Goal: Task Accomplishment & Management: Complete application form

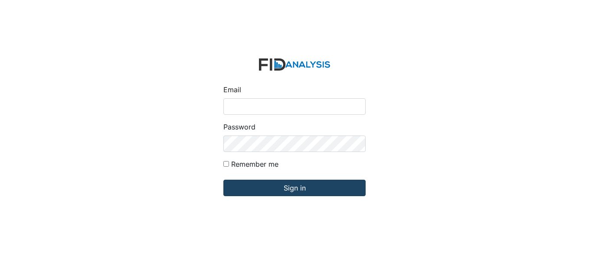
type input "fgraham@Lifeincorporated.com"
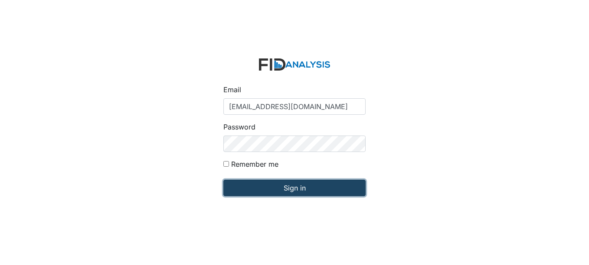
click at [300, 183] on input "Sign in" at bounding box center [294, 188] width 142 height 16
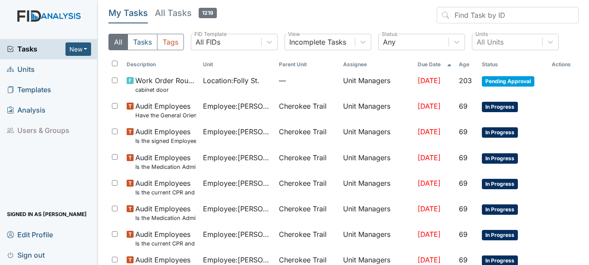
click at [37, 69] on link "Units" at bounding box center [49, 69] width 98 height 20
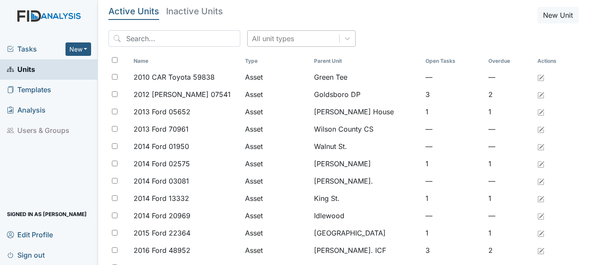
click at [293, 39] on div "All unit types" at bounding box center [293, 39] width 91 height 16
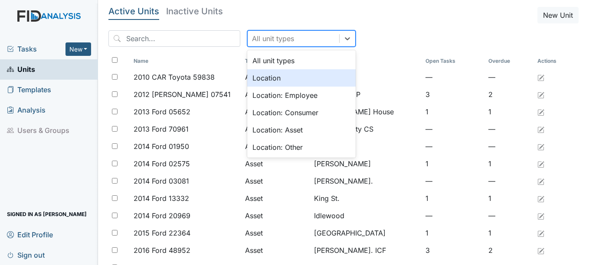
click at [260, 76] on div "Location" at bounding box center [301, 77] width 108 height 17
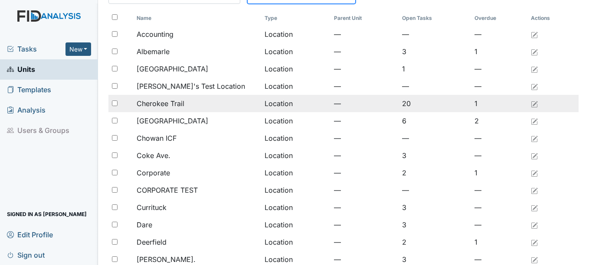
scroll to position [173, 0]
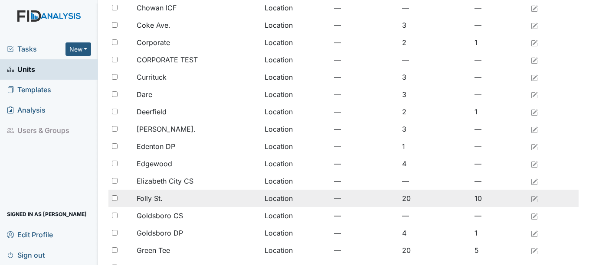
click at [178, 195] on div "Folly St." at bounding box center [197, 198] width 121 height 10
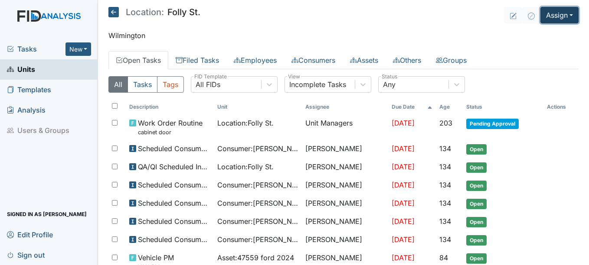
click at [556, 14] on button "Assign" at bounding box center [559, 15] width 38 height 16
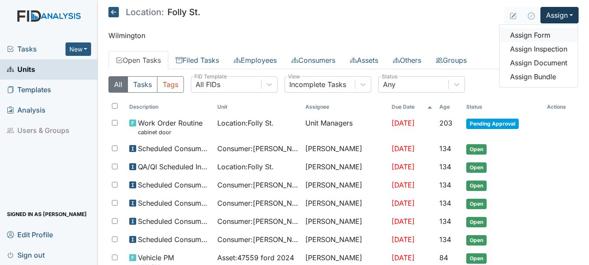
click at [543, 36] on link "Assign Form" at bounding box center [538, 35] width 78 height 14
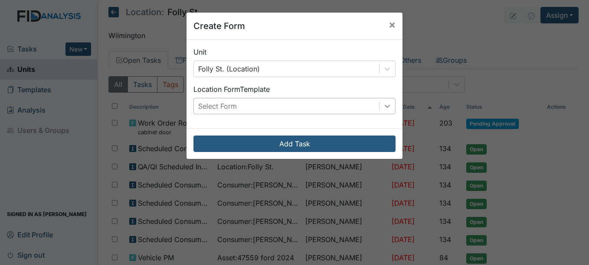
click at [384, 107] on icon at bounding box center [386, 106] width 5 height 3
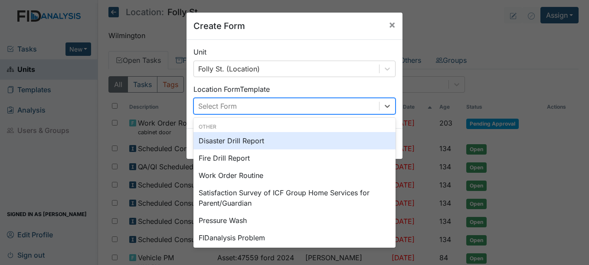
click at [255, 137] on div "Disaster Drill Report" at bounding box center [294, 140] width 202 height 17
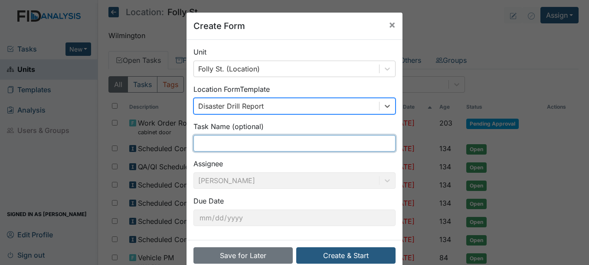
click at [255, 137] on input "text" at bounding box center [294, 143] width 202 height 16
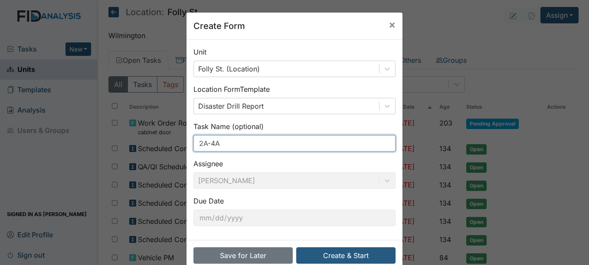
scroll to position [18, 0]
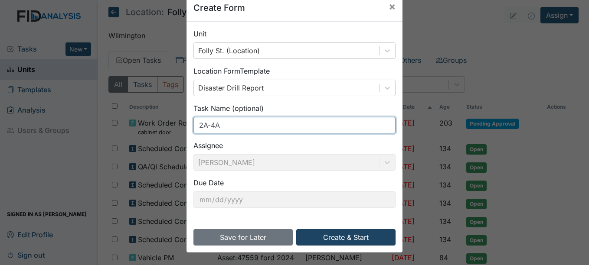
type input "2A-4A"
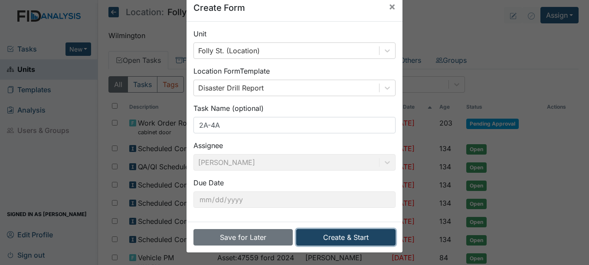
click at [350, 240] on button "Create & Start" at bounding box center [345, 237] width 99 height 16
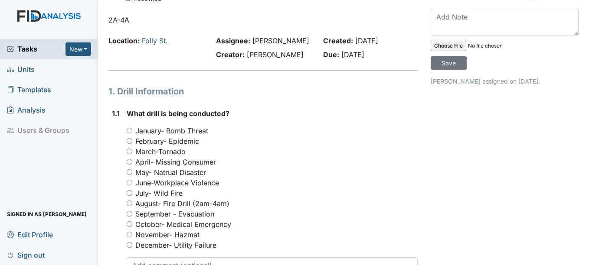
scroll to position [43, 0]
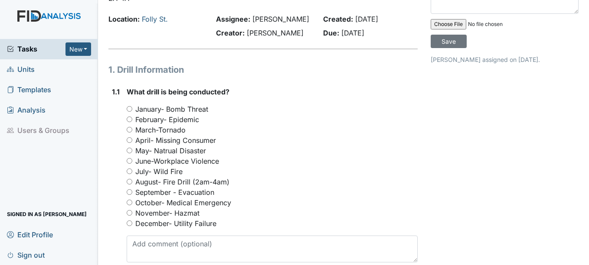
click at [130, 185] on input "August- Fire Drill (2am-4am)" at bounding box center [130, 182] width 6 height 6
radio input "true"
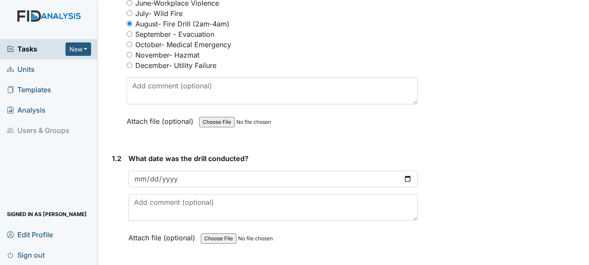
scroll to position [217, 0]
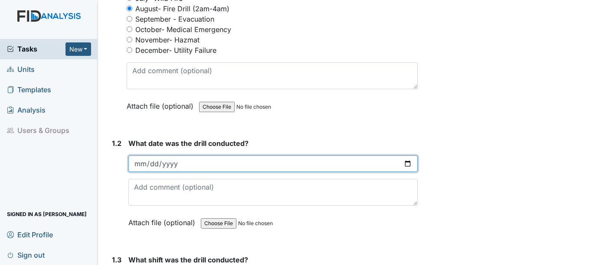
click at [404, 172] on input "date" at bounding box center [272, 164] width 289 height 16
type input "2025-08-28"
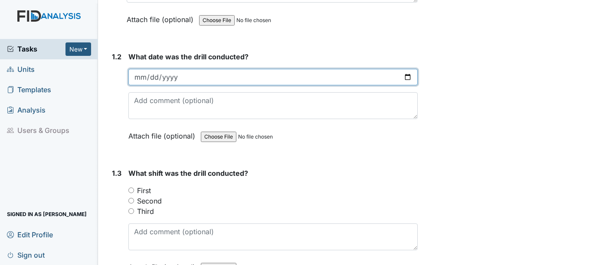
scroll to position [347, 0]
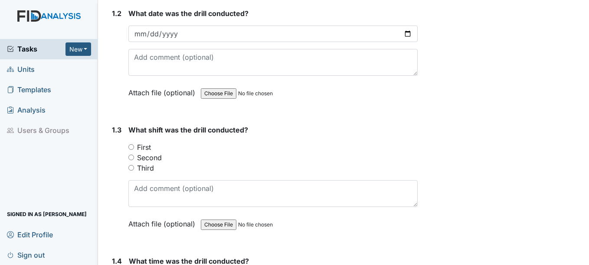
click at [132, 171] on input "Third" at bounding box center [131, 168] width 6 height 6
radio input "true"
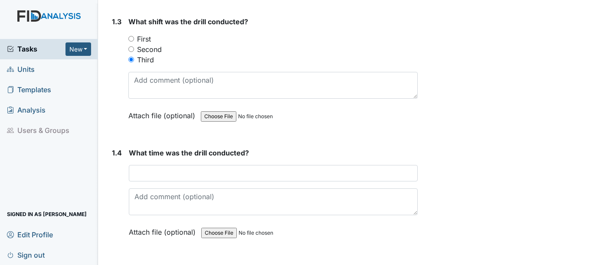
scroll to position [477, 0]
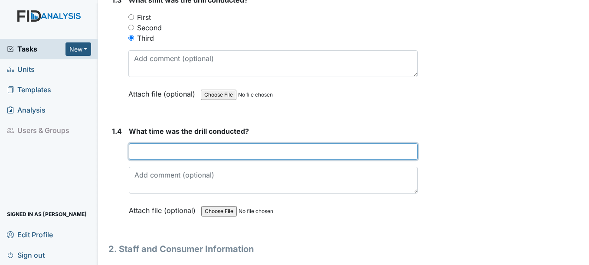
click at [201, 160] on input "text" at bounding box center [273, 151] width 288 height 16
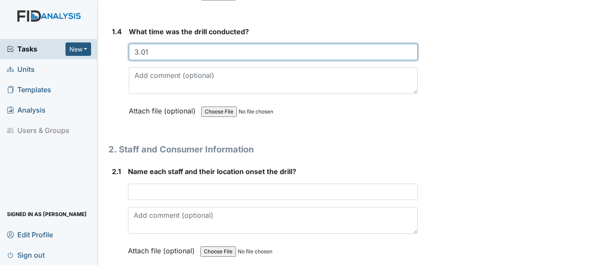
scroll to position [607, 0]
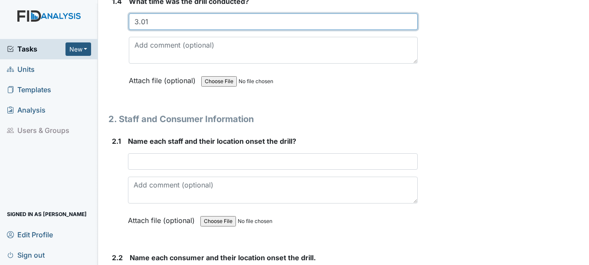
type input "3.01"
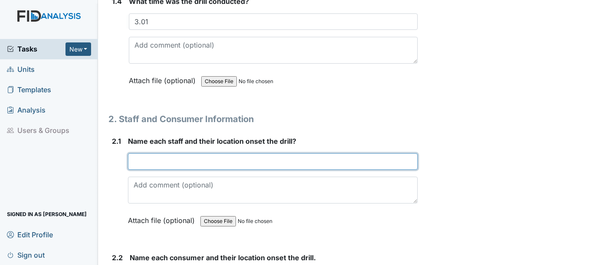
click at [198, 167] on input "text" at bounding box center [272, 161] width 289 height 16
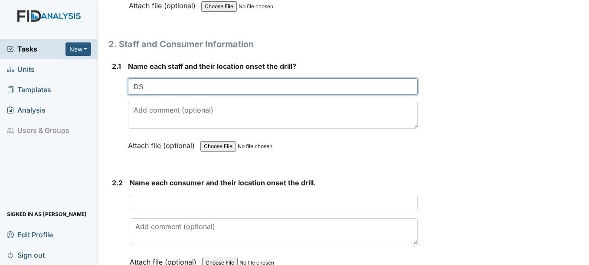
scroll to position [694, 0]
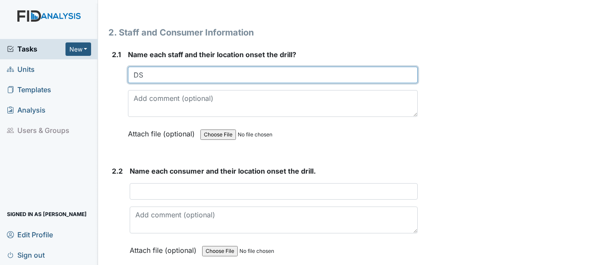
type input "DS"
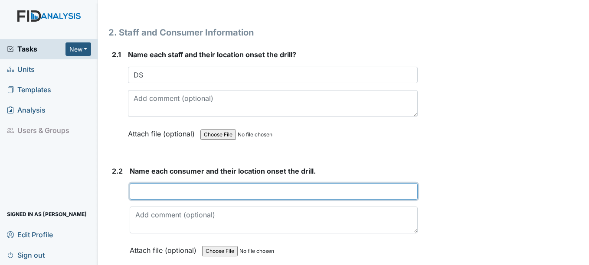
click at [176, 200] on input "text" at bounding box center [273, 191] width 287 height 16
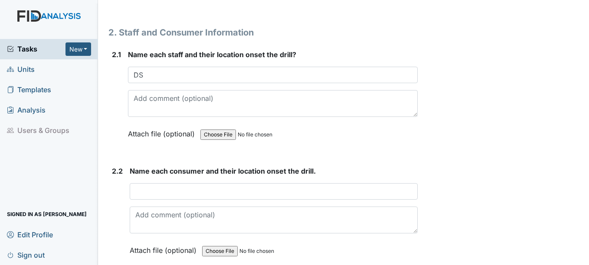
click at [418, 134] on div "Form: Disaster Drill Report ID: #00011186 Open Autosaving... 2A-4A Location: Fo…" at bounding box center [263, 150] width 322 height 1674
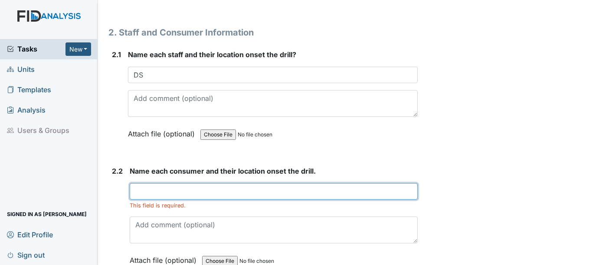
click at [274, 196] on input "text" at bounding box center [273, 191] width 287 height 16
click at [144, 200] on input "All bed" at bounding box center [273, 191] width 287 height 16
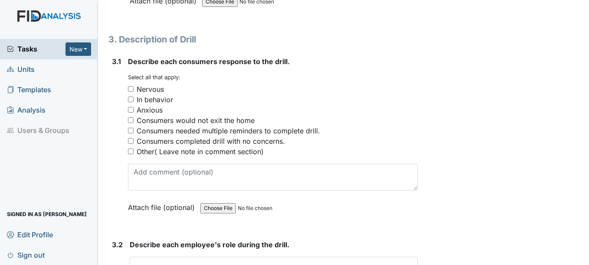
scroll to position [954, 0]
type input "All in bed"
click at [133, 154] on input "Other( Leave note in comment section)" at bounding box center [131, 151] width 6 height 6
checkbox input "true"
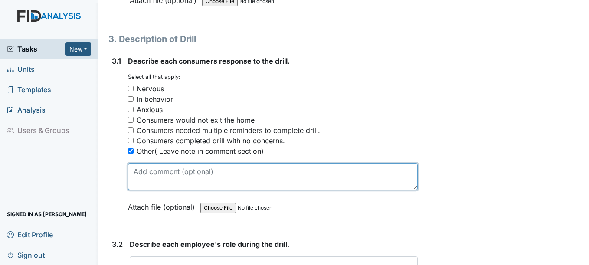
click at [179, 190] on textarea at bounding box center [272, 176] width 289 height 27
type textarea "A"
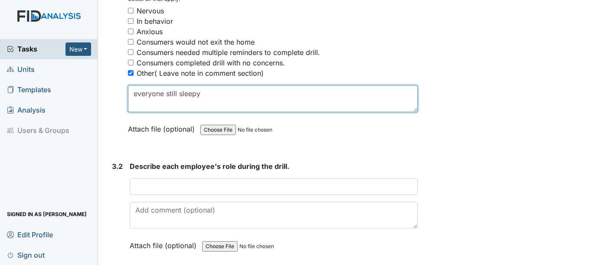
scroll to position [1040, 0]
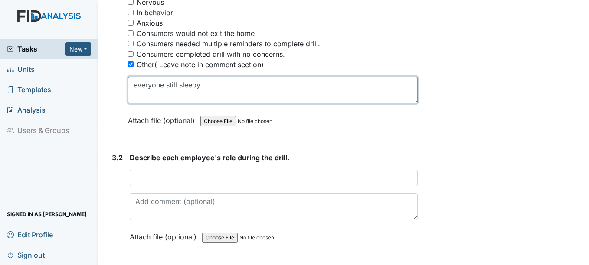
type textarea "everyone still sleepy"
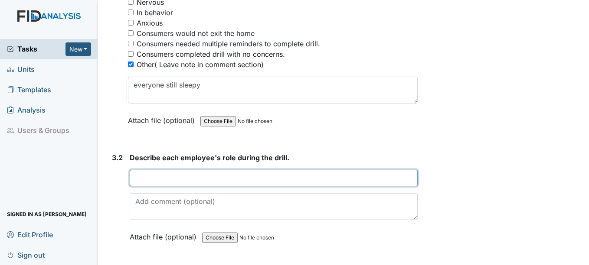
click at [186, 186] on input "text" at bounding box center [273, 178] width 287 height 16
click at [186, 186] on input "DS" at bounding box center [273, 178] width 287 height 16
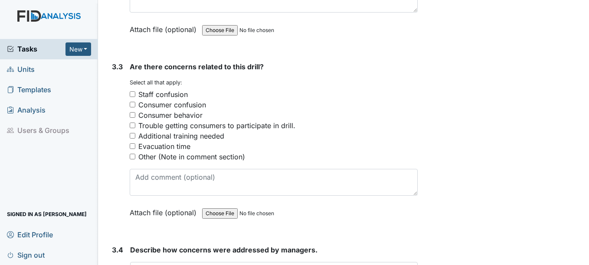
scroll to position [1257, 0]
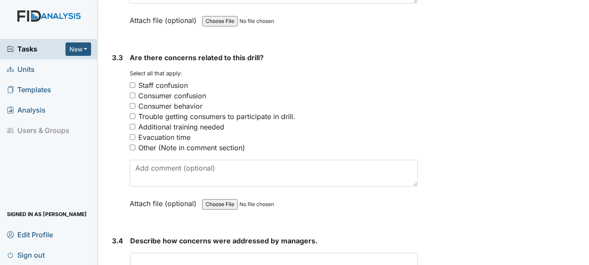
type input "DS making sure everyone is out the house"
click at [134, 150] on input "Other (Note in comment section)" at bounding box center [133, 148] width 6 height 6
checkbox input "true"
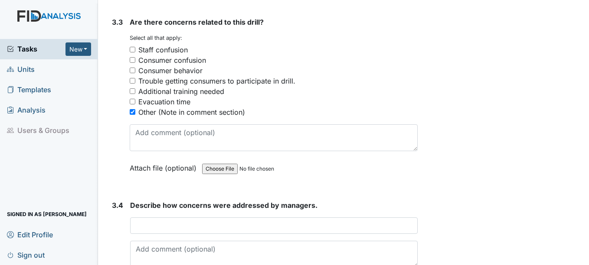
scroll to position [1387, 0]
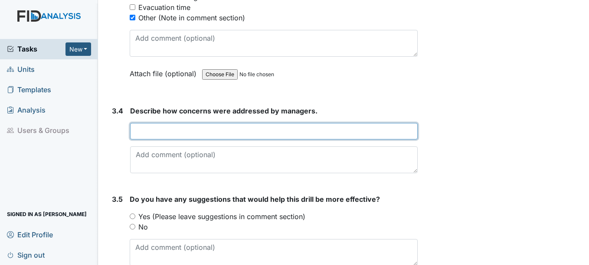
click at [161, 140] on input "text" at bounding box center [273, 131] width 287 height 16
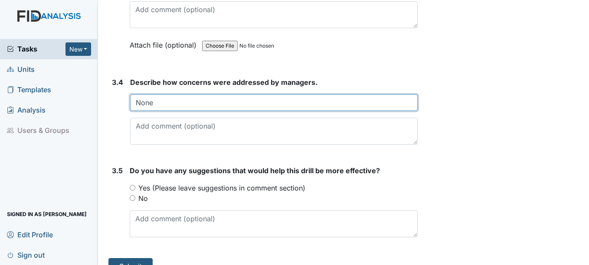
scroll to position [1430, 0]
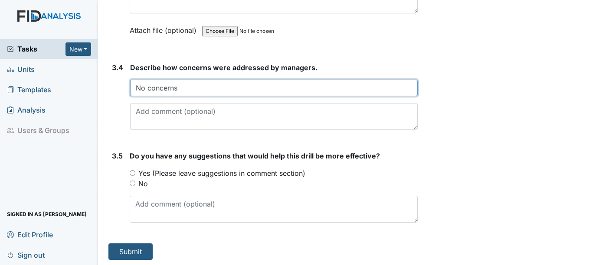
type input "No concerns"
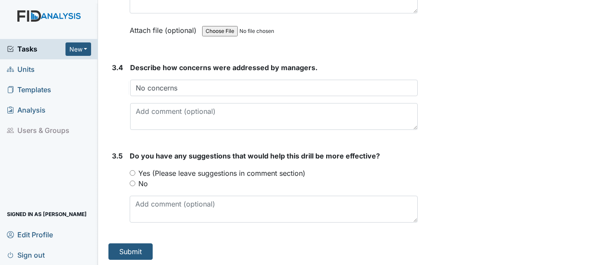
click at [134, 186] on input "No" at bounding box center [133, 184] width 6 height 6
radio input "true"
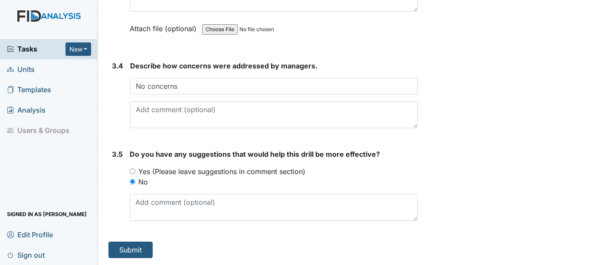
scroll to position [1443, 0]
click at [130, 248] on button "Submit" at bounding box center [130, 250] width 44 height 16
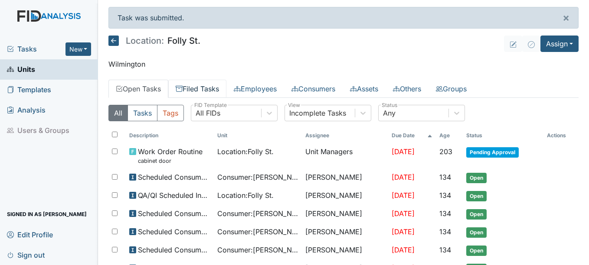
click at [206, 87] on link "Filed Tasks" at bounding box center [197, 89] width 58 height 18
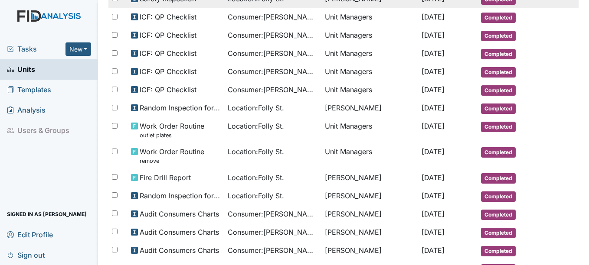
scroll to position [217, 0]
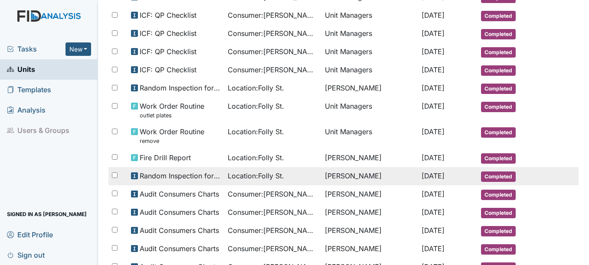
click at [202, 171] on span "Random Inspection for AM" at bounding box center [180, 176] width 81 height 10
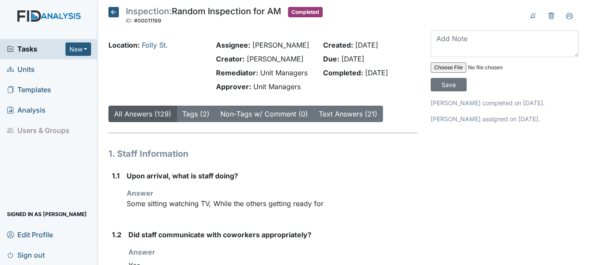
click at [117, 12] on icon at bounding box center [113, 12] width 10 height 10
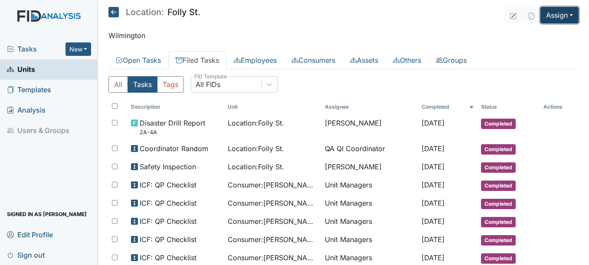
click at [542, 14] on button "Assign" at bounding box center [559, 15] width 38 height 16
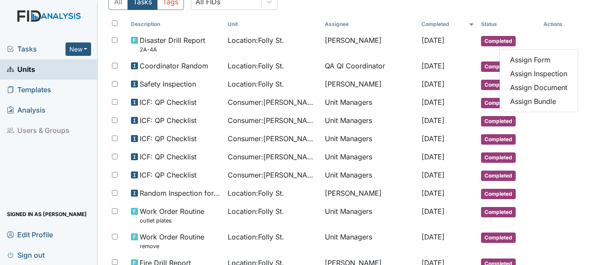
scroll to position [130, 0]
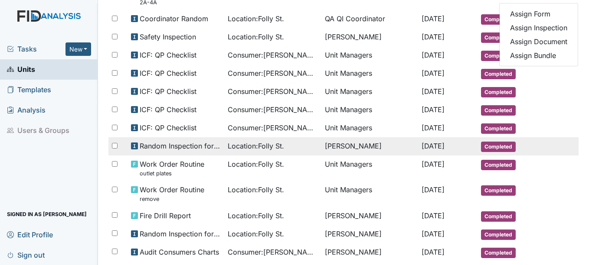
click at [341, 152] on td "[PERSON_NAME]" at bounding box center [369, 146] width 97 height 18
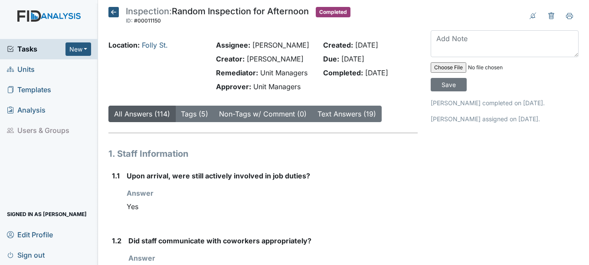
click at [111, 11] on icon at bounding box center [113, 12] width 10 height 10
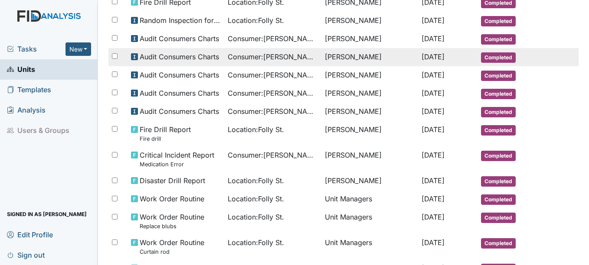
scroll to position [260, 0]
